Goal: Navigation & Orientation: Understand site structure

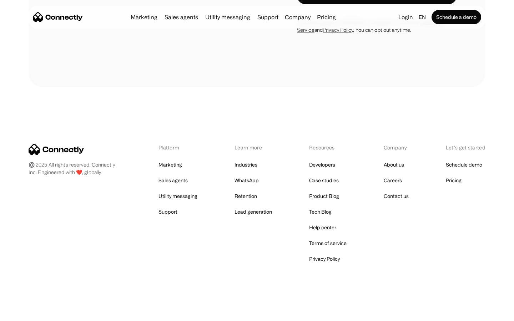
scroll to position [2022, 0]
